Goal: Communication & Community: Participate in discussion

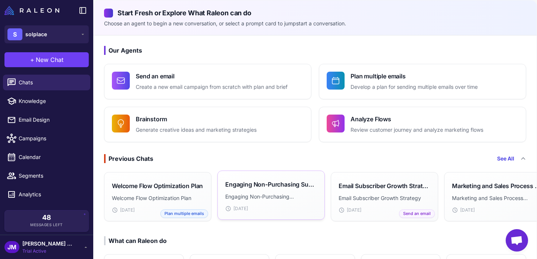
scroll to position [1, 0]
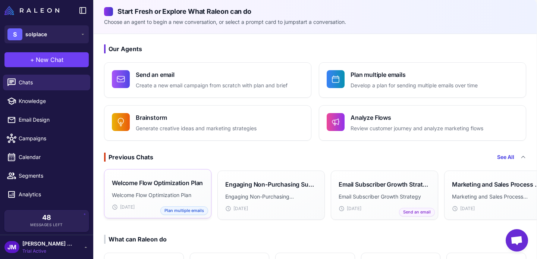
click at [170, 181] on h3 "Welcome Flow Optimization Plan" at bounding box center [157, 182] width 91 height 9
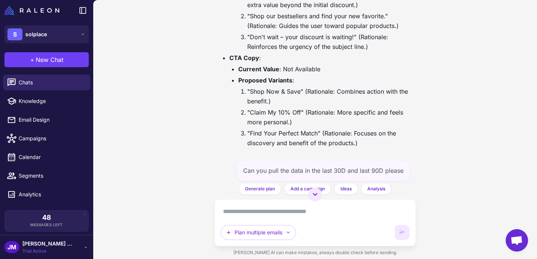
scroll to position [1627, 0]
